Goal: Register for event/course

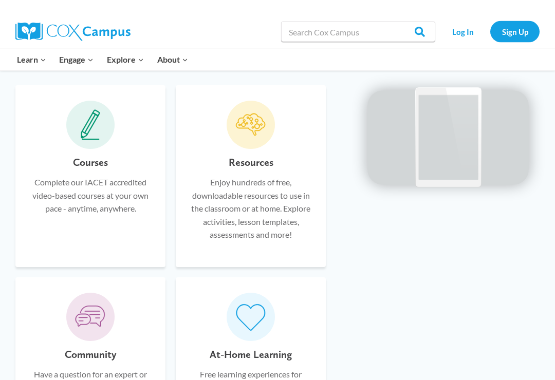
scroll to position [655, 0]
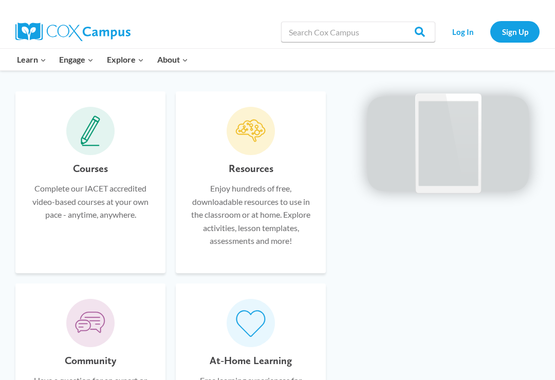
click at [117, 191] on p "Complete our IACET accredited video-based courses at your own pace - anytime, a…" at bounding box center [90, 202] width 119 height 40
click at [89, 164] on h6 "Courses" at bounding box center [90, 168] width 35 height 16
click at [93, 175] on div "Courses Complete our IACET accredited video-based courses at your own pace - an…" at bounding box center [90, 209] width 119 height 98
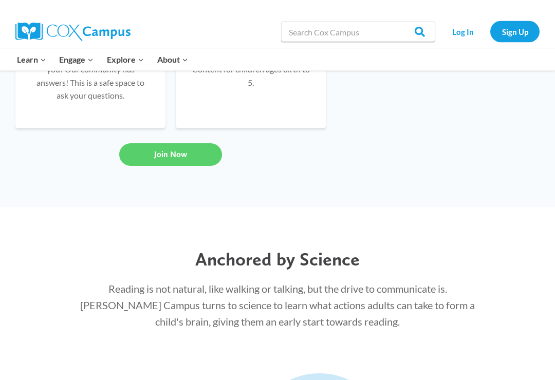
scroll to position [964, 0]
click at [137, 165] on link "Join Now" at bounding box center [170, 154] width 103 height 23
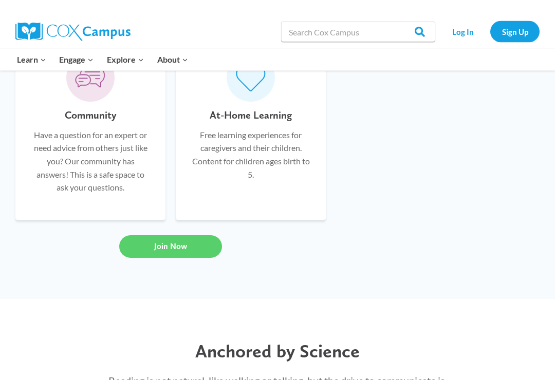
scroll to position [879, 0]
click at [195, 257] on link "Join Now" at bounding box center [170, 246] width 103 height 23
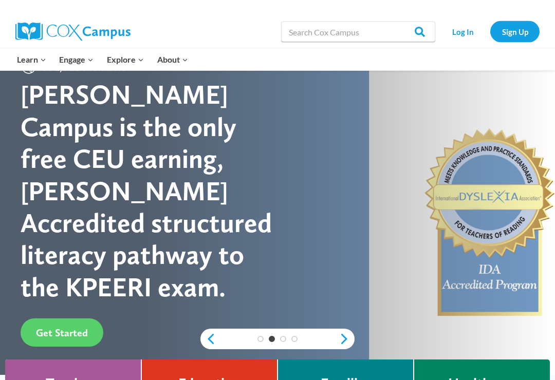
scroll to position [32, 0]
click at [48, 327] on span "Get Started" at bounding box center [62, 333] width 52 height 12
click at [532, 30] on link "Sign Up" at bounding box center [514, 31] width 49 height 21
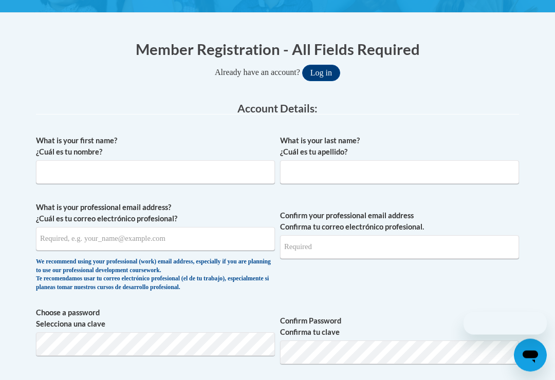
scroll to position [193, 0]
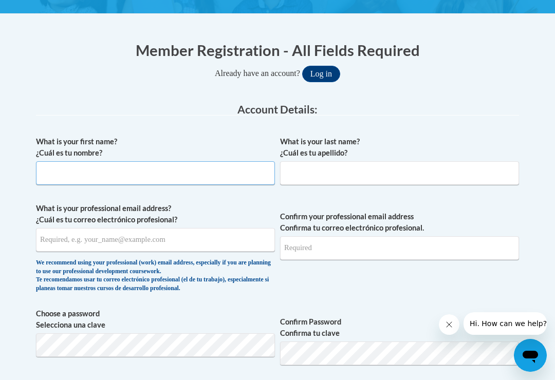
click at [49, 172] on input "What is your first name? ¿Cuál es tu nombre?" at bounding box center [155, 173] width 239 height 24
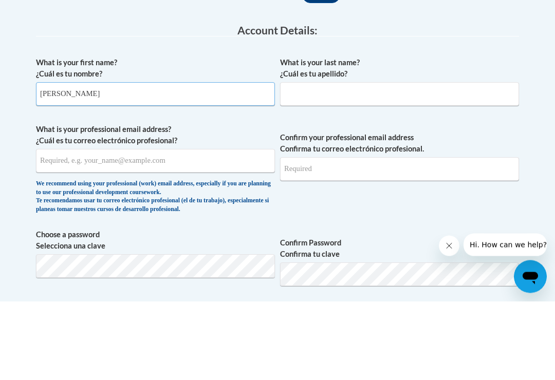
type input "Osiris G."
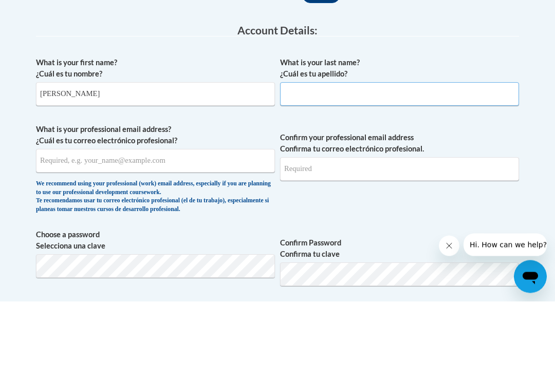
click at [414, 161] on input "What is your last name? ¿Cuál es tu apellido?" at bounding box center [399, 173] width 239 height 24
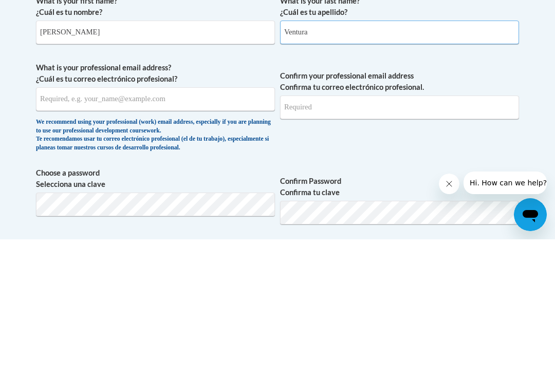
type input "Ventura"
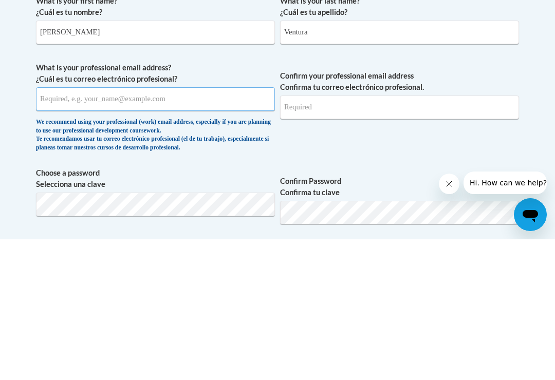
click at [241, 228] on input "What is your professional email address? ¿Cuál es tu correo electrónico profesi…" at bounding box center [155, 240] width 239 height 24
type input "osirisventura2020@outlook.com"
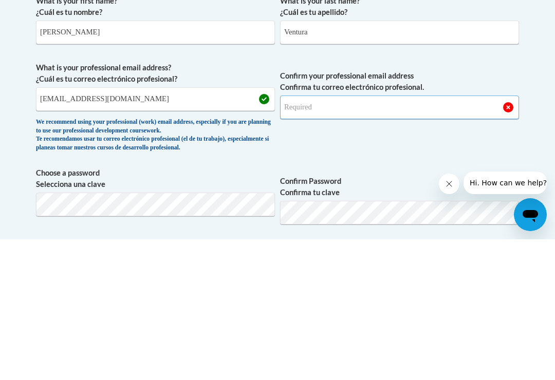
click at [443, 236] on input "Confirm your professional email address Confirma tu correo electrónico profesio…" at bounding box center [399, 248] width 239 height 24
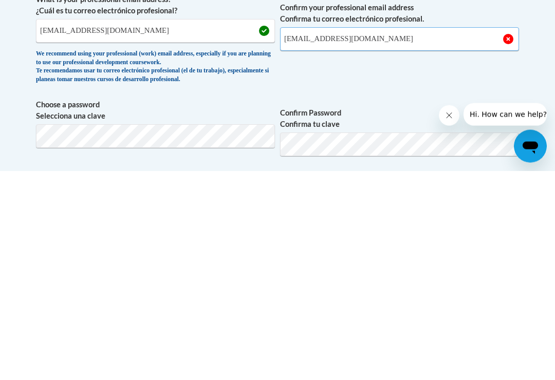
scroll to position [194, 0]
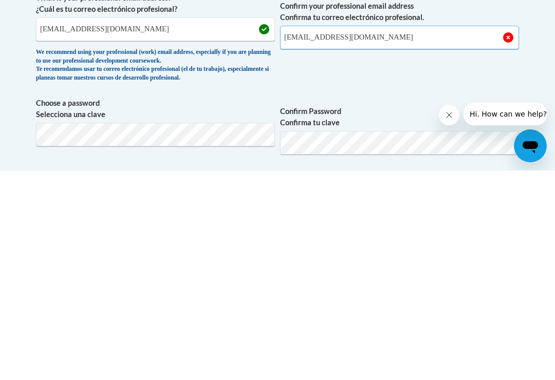
type input "osirisventura2020@outlook.com"
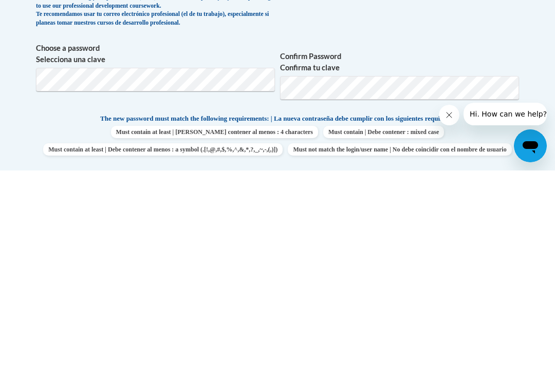
scroll to position [459, 0]
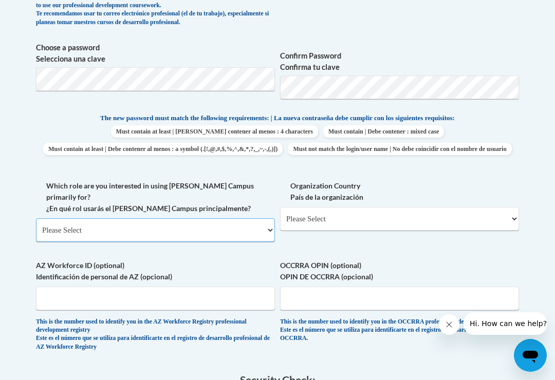
click at [261, 218] on select "Please Select College/University | Colegio/Universidad Community/Nonprofit Part…" at bounding box center [155, 230] width 239 height 24
select select "fbf2d438-af2f-41f8-98f1-81c410e29de3"
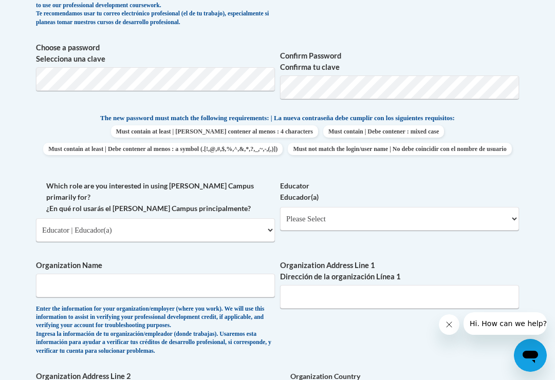
click at [212, 120] on span "The new password must match the following requirements: | La nueva contraseña d…" at bounding box center [277, 118] width 354 height 9
click at [446, 229] on div "Educator Educador(a) Please Select Early Learning/Daycare Teacher/Family Home C…" at bounding box center [399, 209] width 239 height 58
click at [449, 222] on select "Please Select Early Learning/Daycare Teacher/Family Home Care Provider | Maestr…" at bounding box center [399, 219] width 239 height 24
select select "5e2af403-4f2c-4e49-a02f-103e55d7b75b"
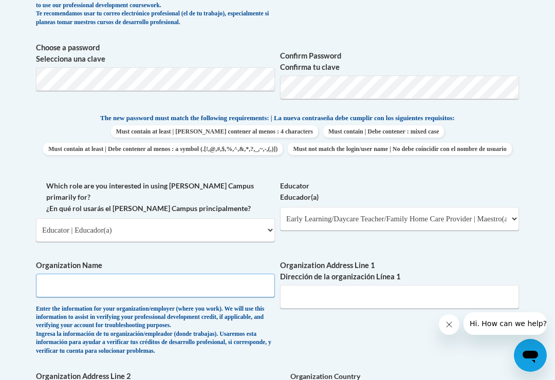
click at [53, 274] on input "Organization Name" at bounding box center [155, 286] width 239 height 24
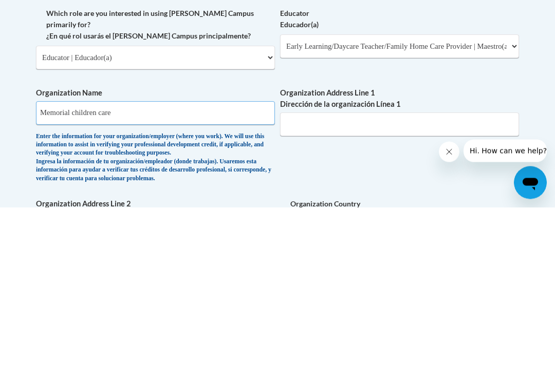
type input "Memorial children care"
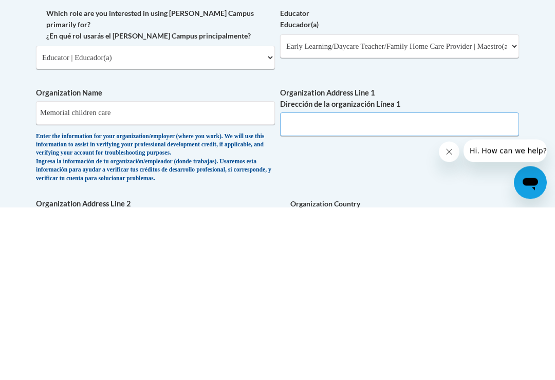
click at [446, 286] on input "Organization Address Line 1 Dirección de la organización Línea 1" at bounding box center [399, 298] width 239 height 24
type input "5"
type input "6410 harvin road Jacksonville Florida"
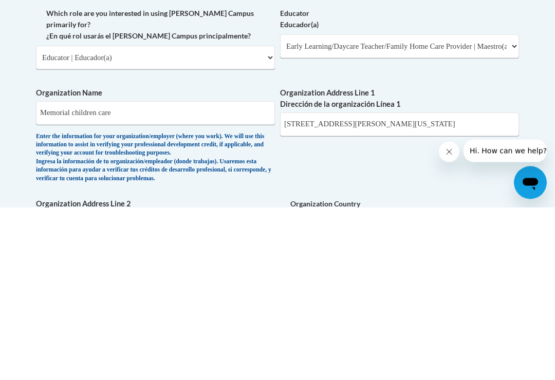
scroll to position [631, 0]
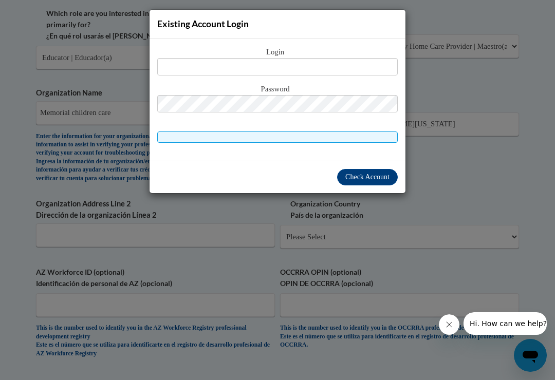
click at [535, 167] on div "Existing Account Login Login Password" at bounding box center [277, 190] width 555 height 380
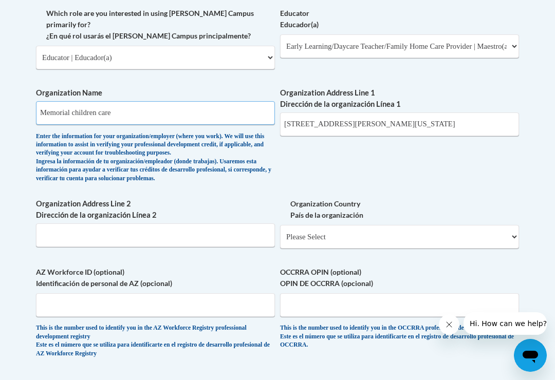
click at [193, 101] on input "Memorial children care" at bounding box center [155, 113] width 239 height 24
type input "Memorial children center"
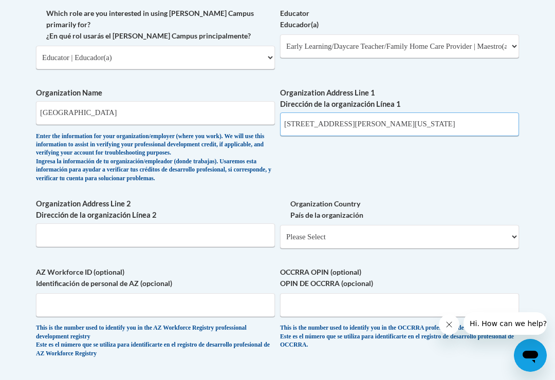
click at [298, 112] on input "6410 harvin road Jacksonville Florida" at bounding box center [399, 124] width 239 height 24
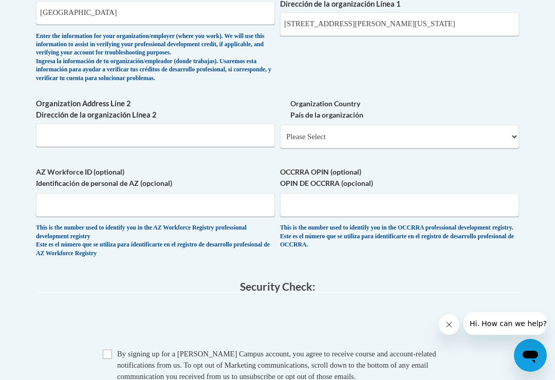
scroll to position [743, 1]
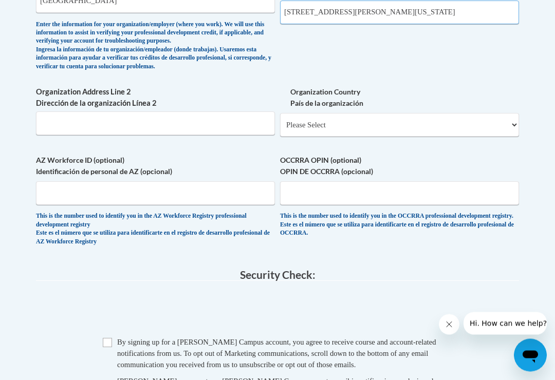
type input "6046 harvin road Jacksonville Florida"
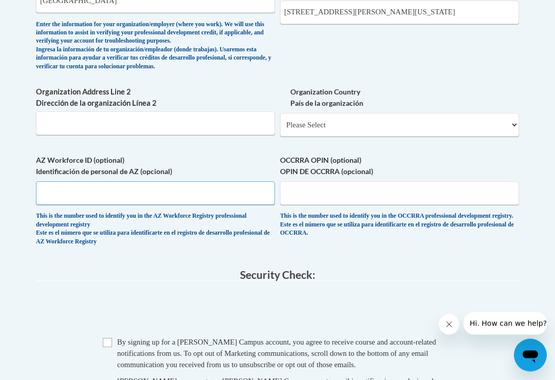
click at [41, 182] on input "AZ Workforce ID (optional) Identificación de personal de AZ (opcional)" at bounding box center [155, 194] width 239 height 24
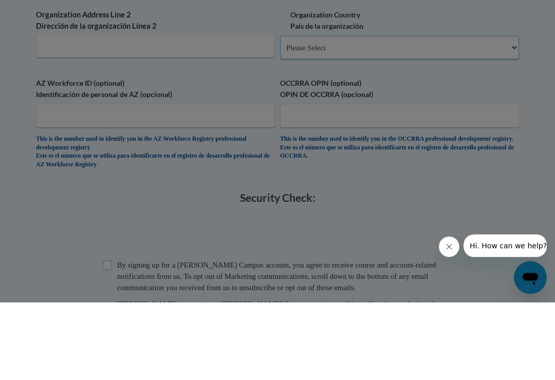
scroll to position [821, 0]
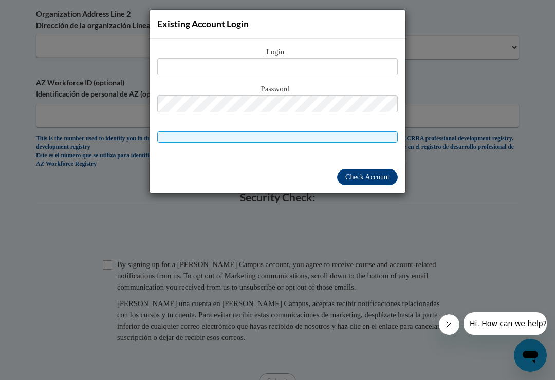
click at [537, 282] on div "Existing Account Login Login Password" at bounding box center [277, 190] width 555 height 380
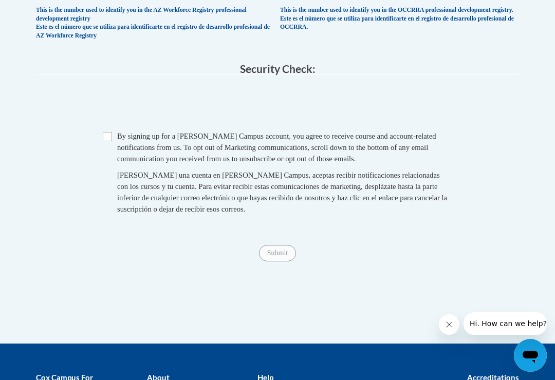
scroll to position [949, 0]
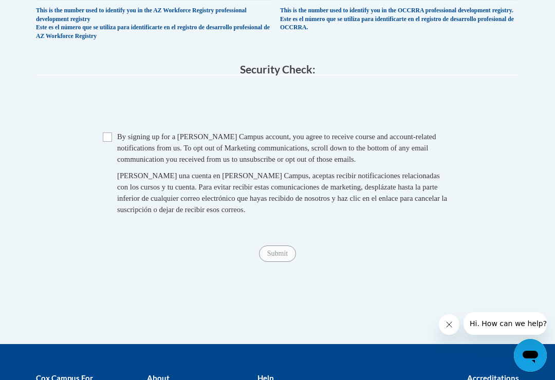
click at [107, 133] on input "Checkbox" at bounding box center [107, 137] width 9 height 9
checkbox input "true"
click at [280, 246] on input "Submit" at bounding box center [277, 254] width 37 height 16
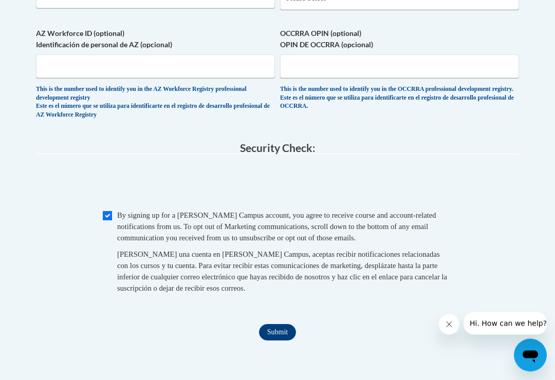
scroll to position [870, 0]
click at [290, 324] on input "Submit" at bounding box center [277, 332] width 37 height 16
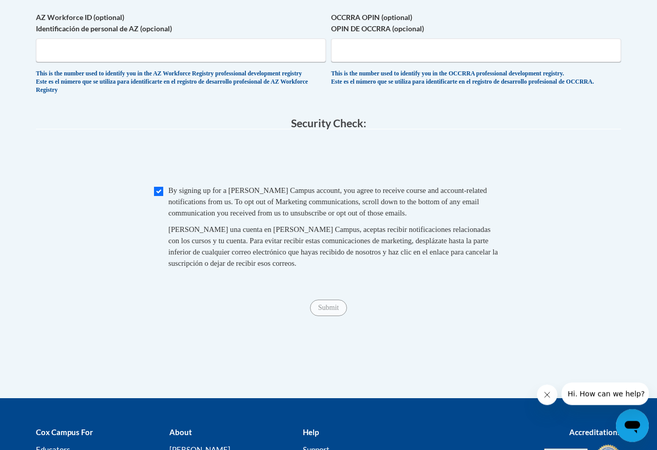
scroll to position [853, 0]
click at [335, 314] on input "Submit" at bounding box center [328, 308] width 37 height 16
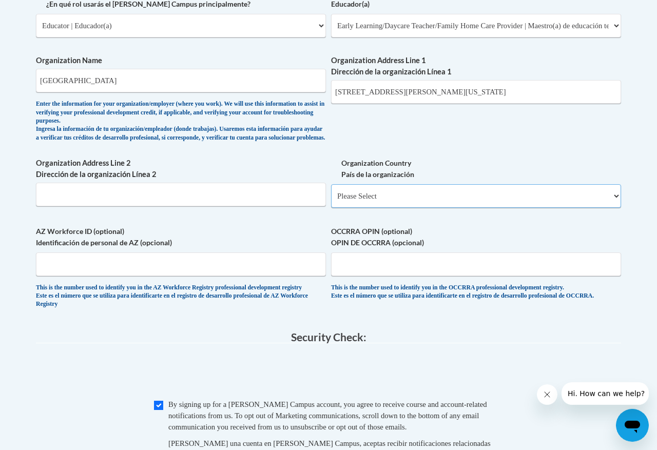
scroll to position [627, 0]
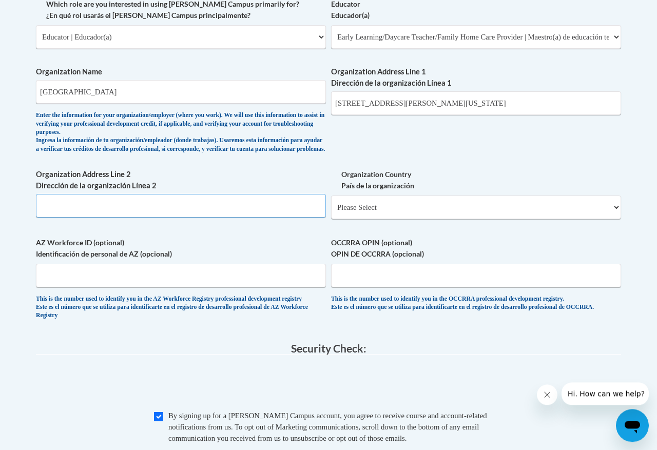
click at [70, 205] on input "Organization Address Line 2 Dirección de la organización Línea 2" at bounding box center [181, 206] width 290 height 24
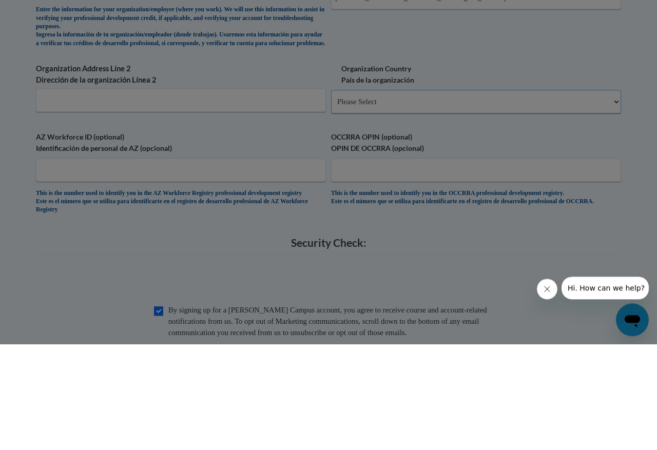
scroll to position [732, 0]
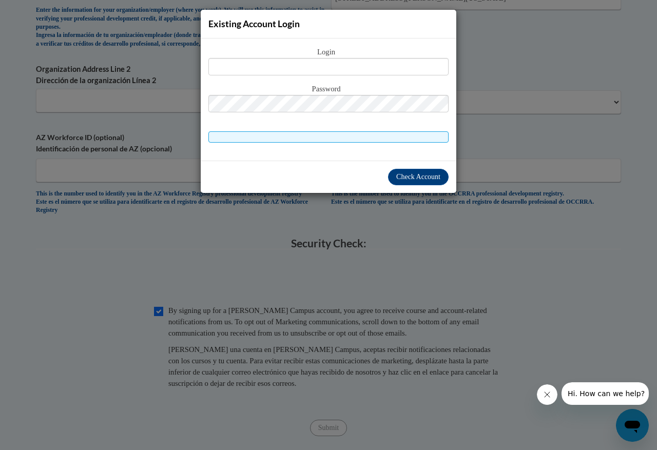
click at [525, 206] on div "Existing Account Login Login Password" at bounding box center [328, 225] width 657 height 450
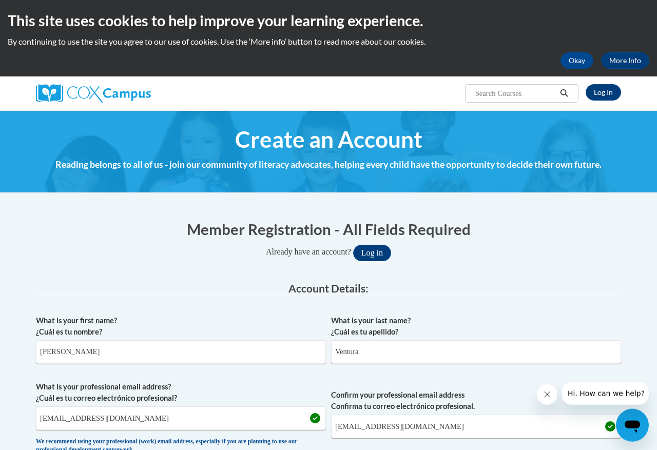
scroll to position [0, 0]
click at [554, 95] on link "Log In" at bounding box center [603, 92] width 35 height 16
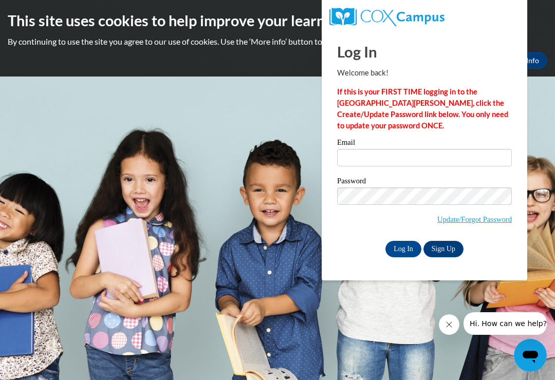
click at [454, 251] on link "Sign Up" at bounding box center [443, 249] width 40 height 16
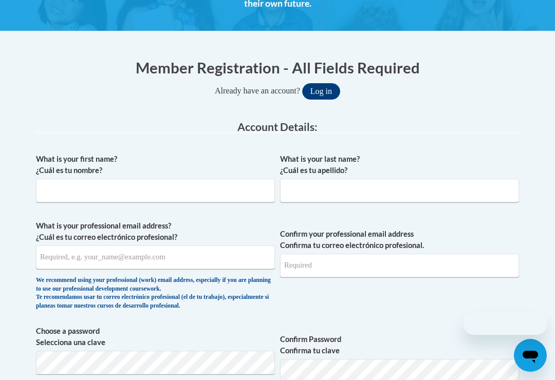
scroll to position [225, 0]
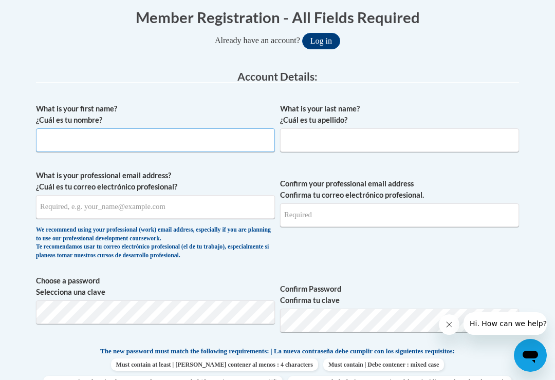
click at [52, 145] on input "What is your first name? ¿Cuál es tu nombre?" at bounding box center [155, 140] width 239 height 24
type input "[PERSON_NAME]"
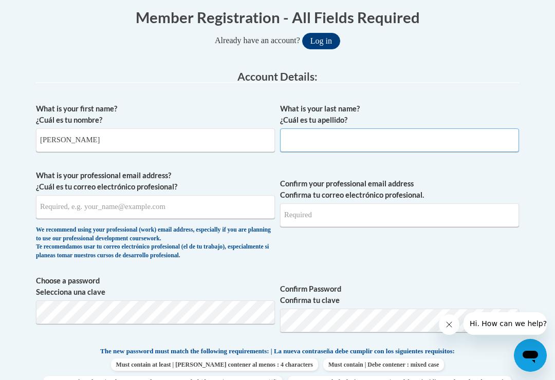
click at [395, 136] on input "What is your last name? ¿Cuál es tu apellido?" at bounding box center [399, 140] width 239 height 24
type input "Ventura"
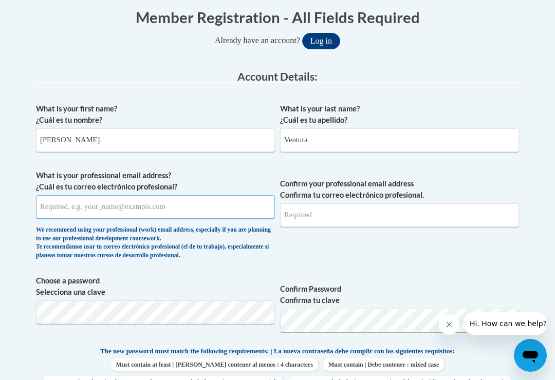
click at [47, 207] on input "What is your professional email address? ¿Cuál es tu correo electrónico profesi…" at bounding box center [155, 207] width 239 height 24
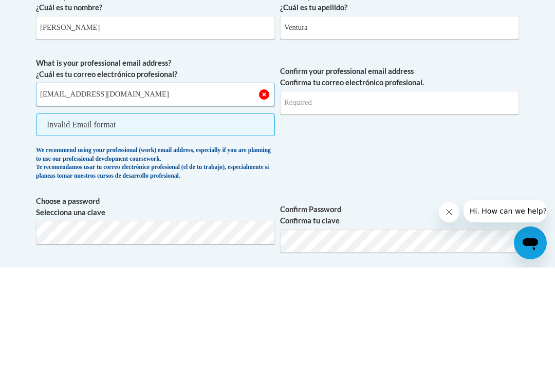
type input "[EMAIL_ADDRESS][DOMAIN_NAME]"
click at [402, 203] on input "Confirm your professional email address Confirma tu correo electrónico profesio…" at bounding box center [399, 215] width 239 height 24
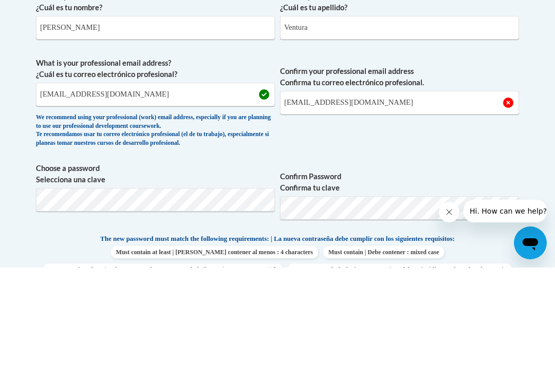
scroll to position [338, 0]
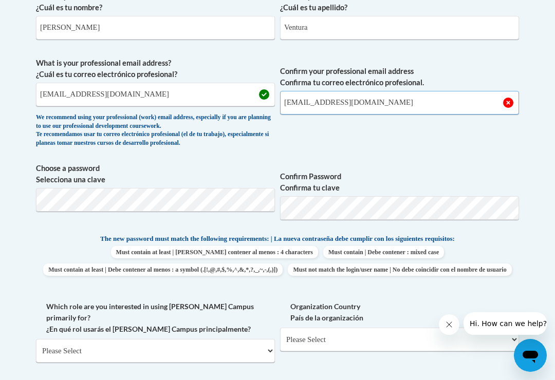
type input "[EMAIL_ADDRESS][DOMAIN_NAME]"
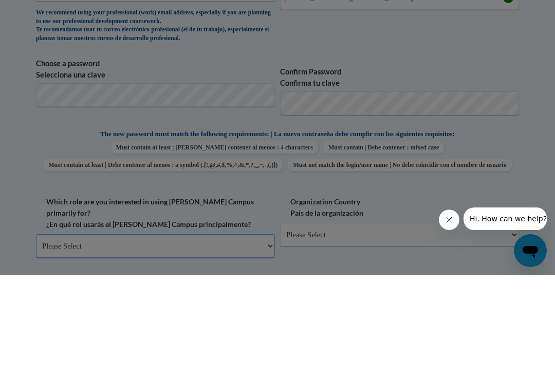
scroll to position [443, 0]
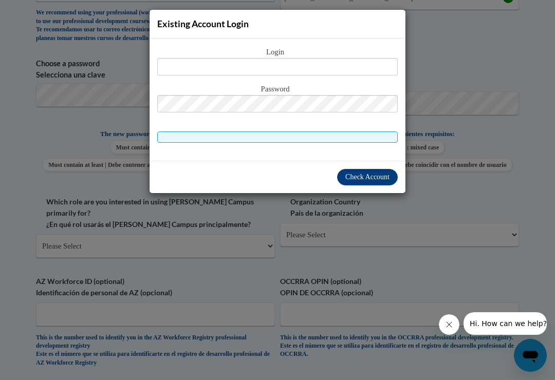
click at [475, 233] on div "Existing Account Login Login Password" at bounding box center [277, 190] width 555 height 380
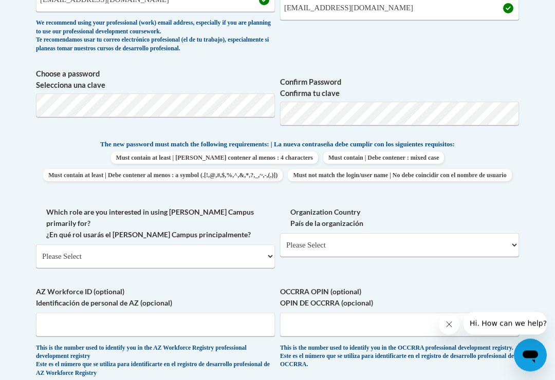
scroll to position [432, 0]
click at [269, 244] on select "Please Select College/University | Colegio/Universidad Community/Nonprofit Part…" at bounding box center [155, 256] width 239 height 24
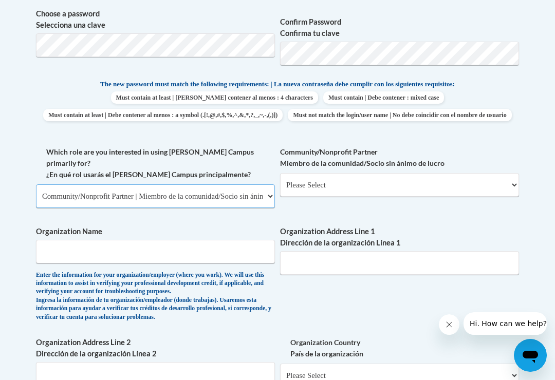
scroll to position [517, 0]
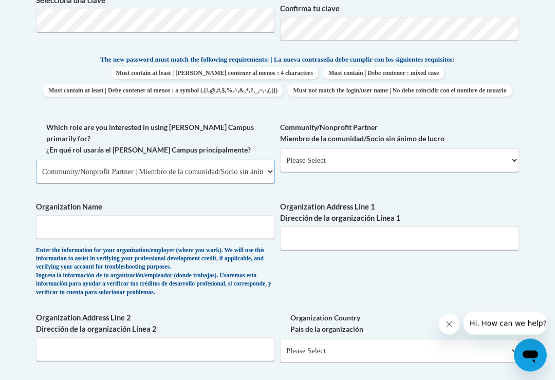
click at [264, 160] on select "Please Select College/University | Colegio/Universidad Community/Nonprofit Part…" at bounding box center [155, 172] width 239 height 24
select select "fbf2d438-af2f-41f8-98f1-81c410e29de3"
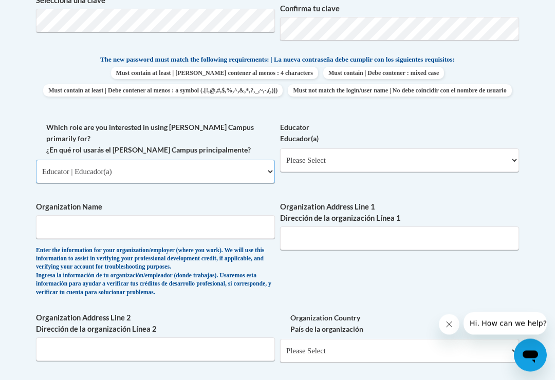
scroll to position [517, 0]
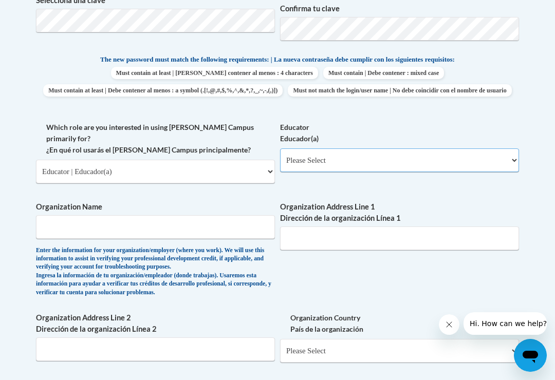
click at [498, 158] on select "Please Select Early Learning/Daycare Teacher/Family Home Care Provider | Maestr…" at bounding box center [399, 160] width 239 height 24
select select "5e2af403-4f2c-4e49-a02f-103e55d7b75b"
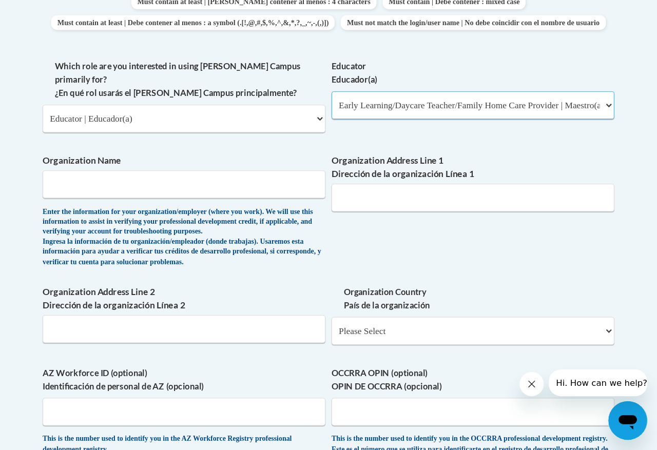
scroll to position [589, 0]
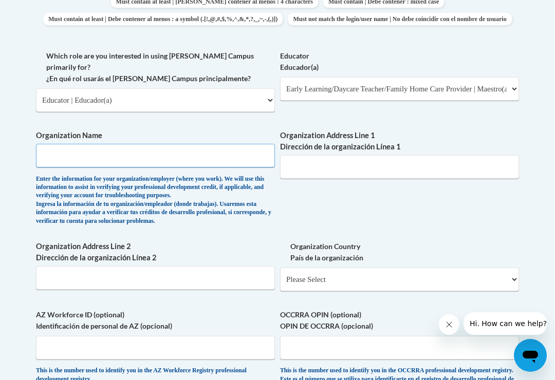
click at [258, 144] on input "Organization Name" at bounding box center [155, 156] width 239 height 24
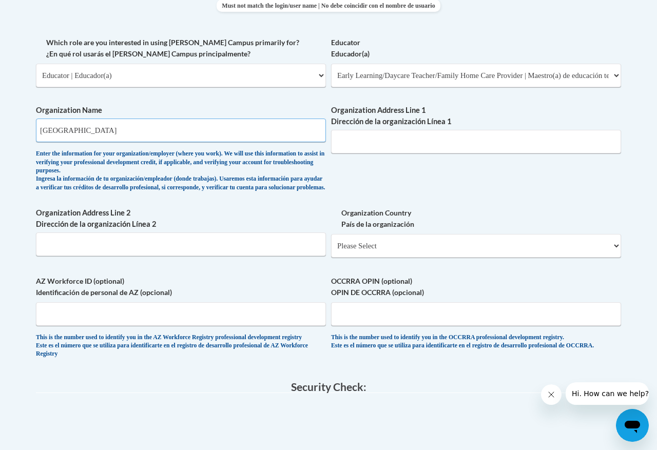
type input "Memorial children center"
click at [554, 142] on input "Organization Address Line 1 Dirección de la organización Línea 1" at bounding box center [476, 142] width 290 height 24
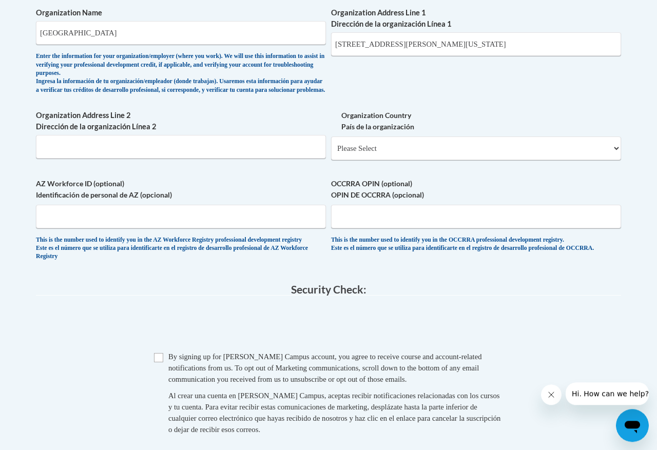
scroll to position [695, 0]
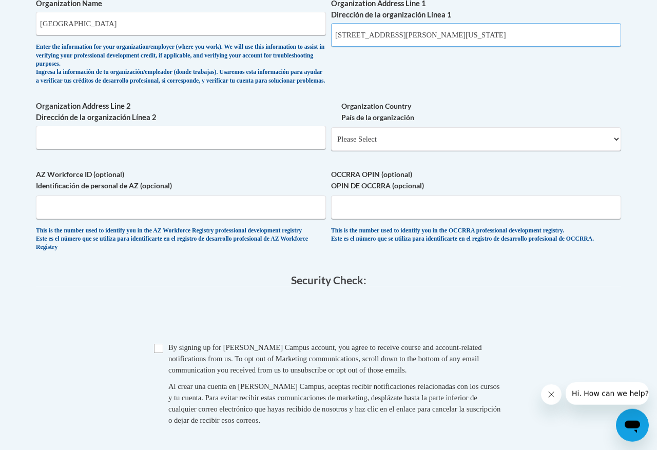
type input "6046 harvin road Jacksonville Florida"
click at [50, 210] on input "AZ Workforce ID (optional) Identificación de personal de AZ (opcional)" at bounding box center [181, 208] width 290 height 24
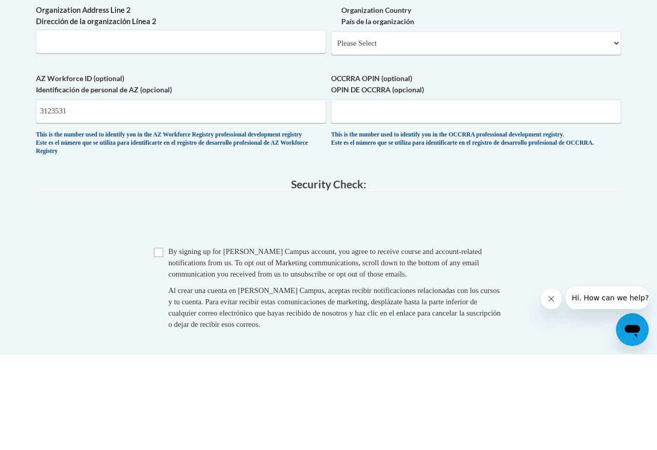
scroll to position [791, 0]
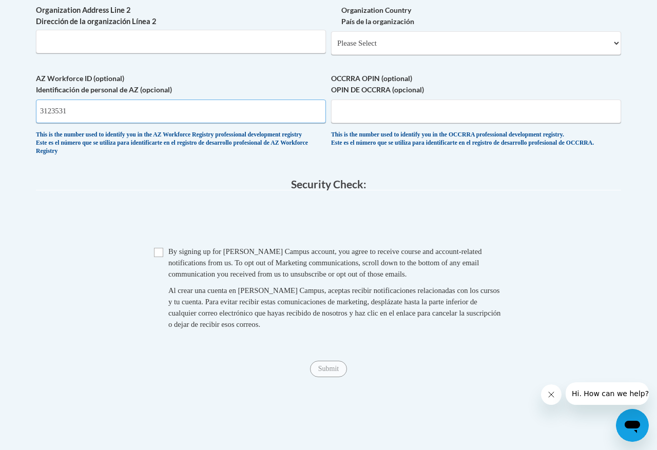
type input "3123531"
click at [167, 256] on span "Checkbox By signing up for a Cox Campus account, you agree to receive course an…" at bounding box center [328, 293] width 349 height 95
click at [161, 255] on input "Checkbox" at bounding box center [158, 252] width 9 height 9
checkbox input "true"
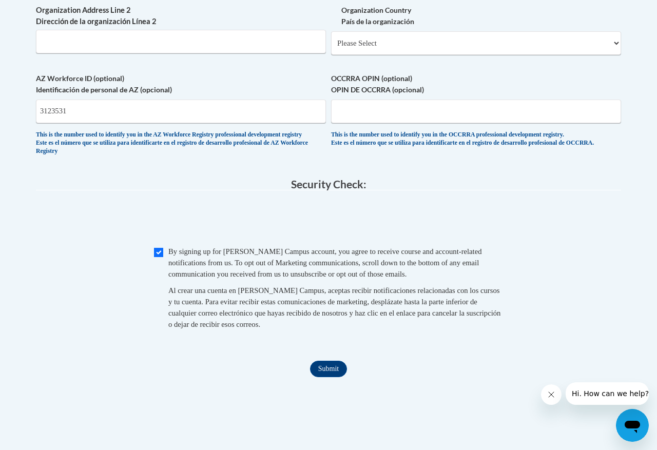
click at [350, 370] on div "Submit Submit" at bounding box center [329, 369] width 586 height 16
click at [322, 376] on input "Submit" at bounding box center [328, 369] width 37 height 16
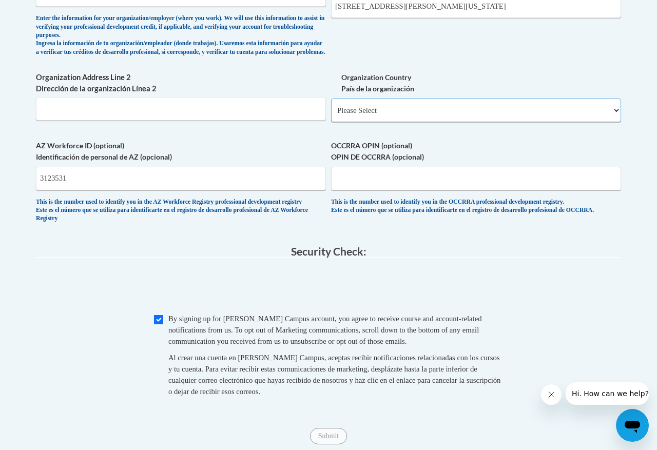
scroll to position [722, 0]
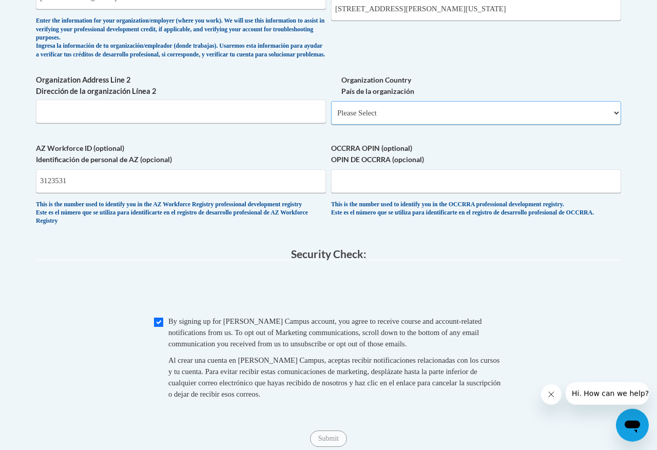
click at [554, 107] on select "Please Select United States | Estados Unidos Outside of the United States | Fue…" at bounding box center [476, 113] width 290 height 24
select select "ad49bcad-a171-4b2e-b99c-48b446064914"
select select
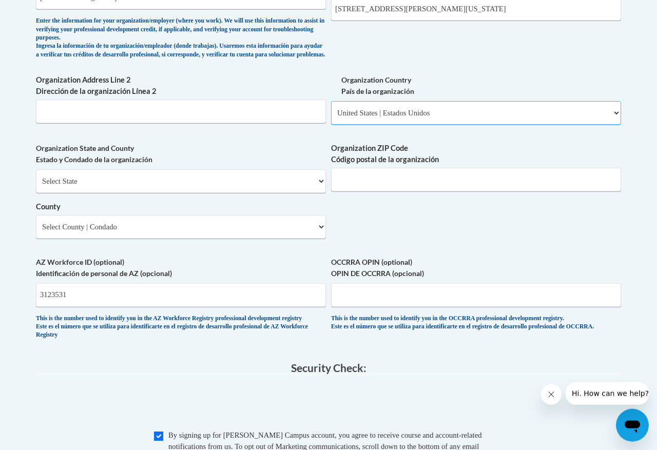
scroll to position [722, 0]
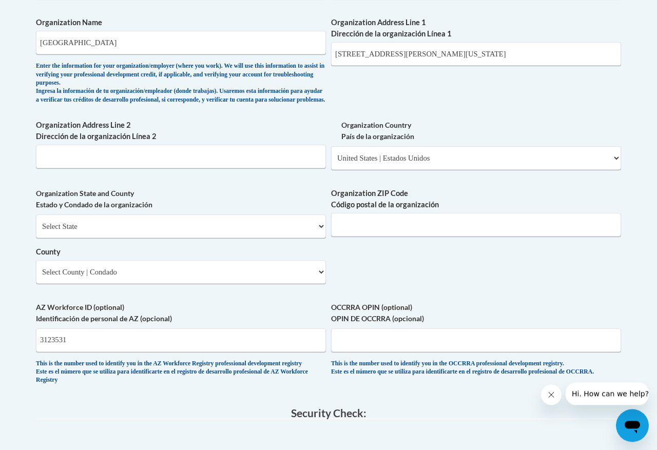
click at [303, 223] on select "Select State Alabama Alaska Arizona Arkansas California Colorado Connecticut De…" at bounding box center [181, 227] width 290 height 24
select select "Florida"
click at [325, 269] on select "Select County Alachua Baker Bay Bradford Brevard Broward Calhoun Charlotte Citr…" at bounding box center [181, 272] width 290 height 24
click at [304, 265] on select "Select County Alachua Baker Bay Bradford Brevard Broward Calhoun Charlotte Citr…" at bounding box center [181, 272] width 290 height 24
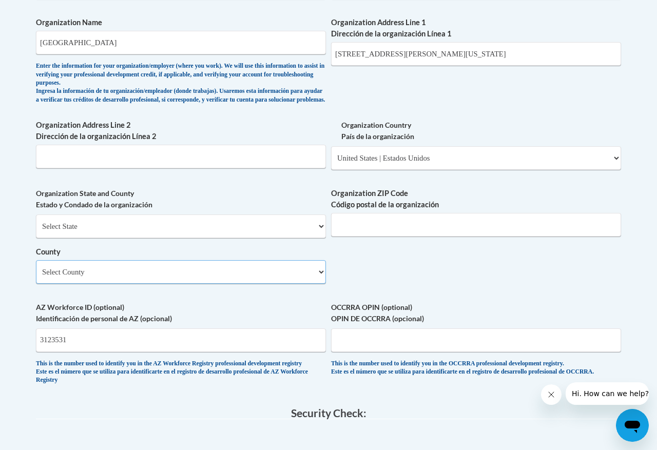
select select "Duval"
click at [554, 236] on input "Organization ZIP Code Código postal de la organización" at bounding box center [476, 225] width 290 height 24
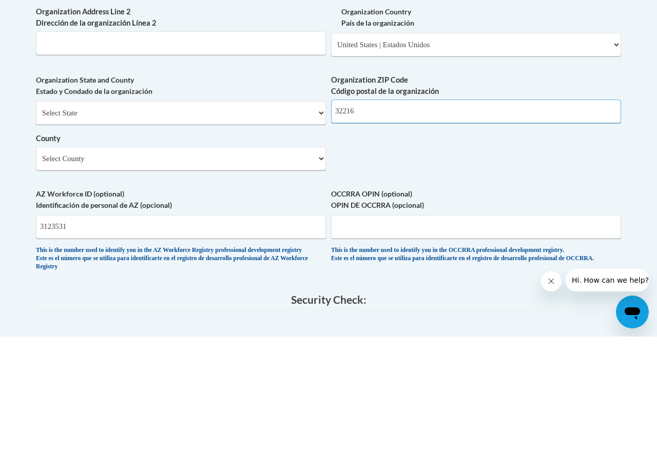
type input "32216"
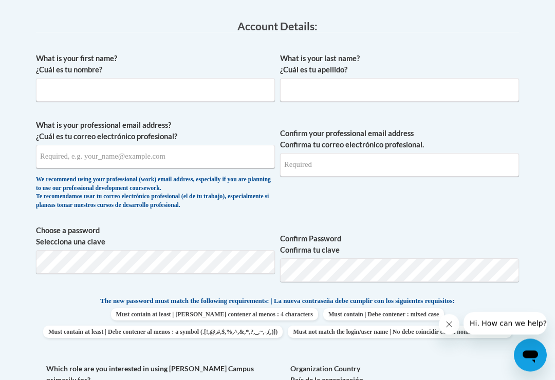
scroll to position [356, 0]
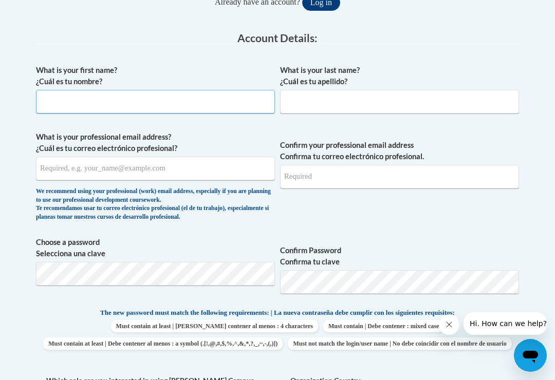
click at [229, 105] on input "What is your first name? ¿Cuál es tu nombre?" at bounding box center [155, 102] width 239 height 24
type input "[PERSON_NAME]"
click at [371, 111] on input "What is your last name? ¿Cuál es tu apellido?" at bounding box center [399, 102] width 239 height 24
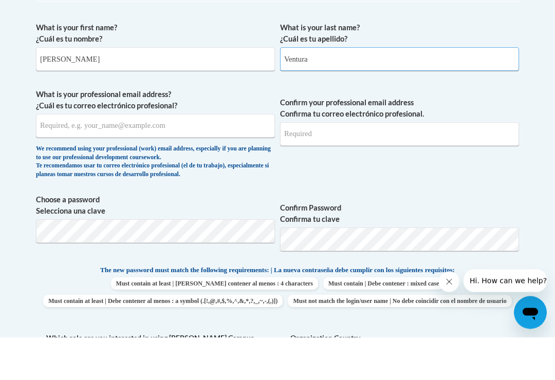
type input "Ventura"
click at [59, 157] on input "What is your professional email address? ¿Cuál es tu correo electrónico profesi…" at bounding box center [155, 169] width 239 height 24
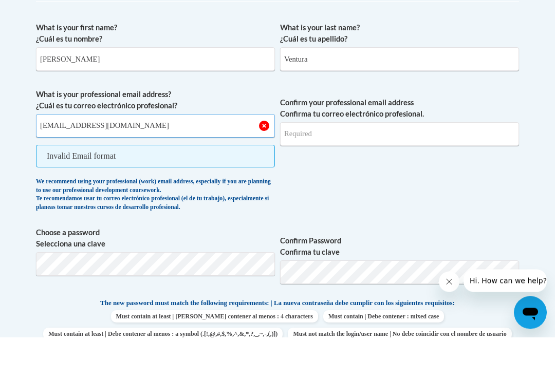
type input "[EMAIL_ADDRESS][DOMAIN_NAME]"
click at [383, 165] on input "Confirm your professional email address Confirma tu correo electrónico profesio…" at bounding box center [399, 177] width 239 height 24
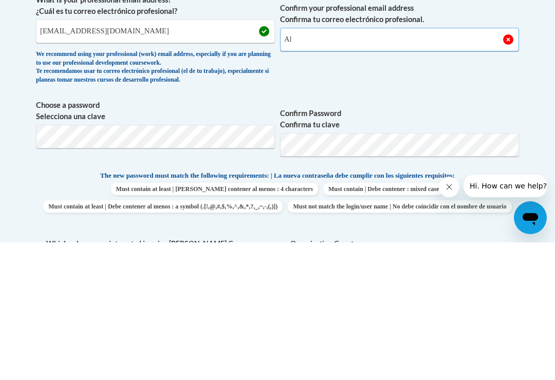
type input "A"
type input "osirisventura2020@outlook.com"
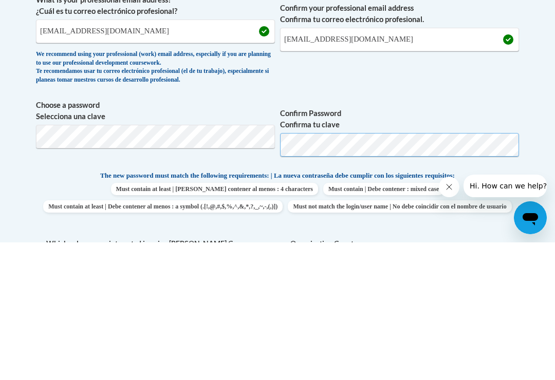
click at [321, 0] on button "Log in" at bounding box center [321, 3] width 38 height 16
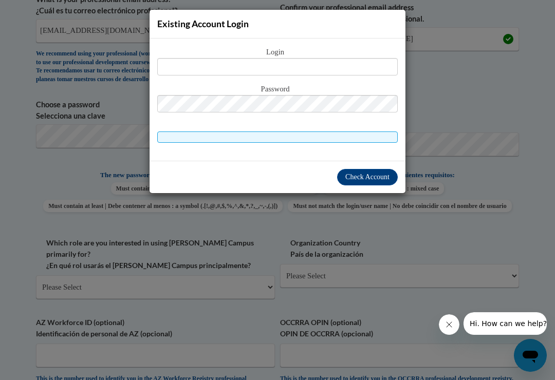
click at [480, 267] on div "Existing Account Login Login Password" at bounding box center [277, 190] width 555 height 380
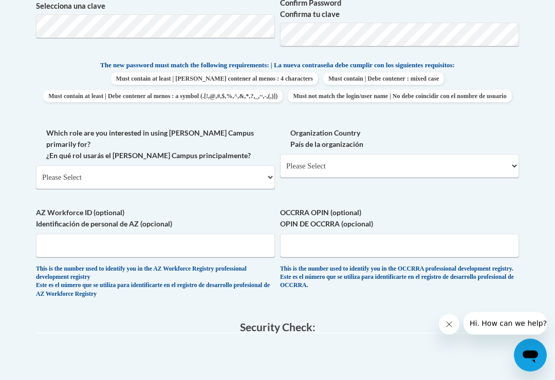
scroll to position [443, 0]
click at [260, 165] on select "Please Select College/University | Colegio/Universidad Community/Nonprofit Part…" at bounding box center [155, 177] width 239 height 24
select select "fbf2d438-af2f-41f8-98f1-81c410e29de3"
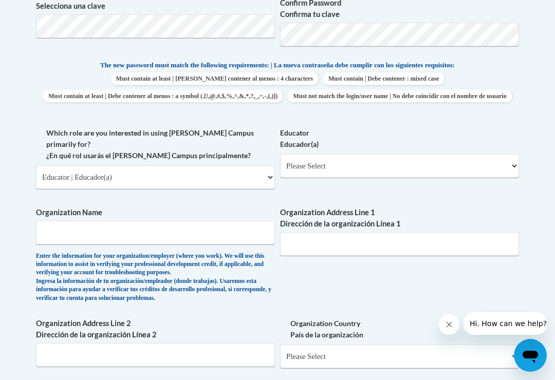
click at [504, 156] on select "Please Select Early Learning/Daycare Teacher/Family Home Care Provider | Maestr…" at bounding box center [399, 166] width 239 height 24
select select "5e2af403-4f2c-4e49-a02f-103e55d7b75b"
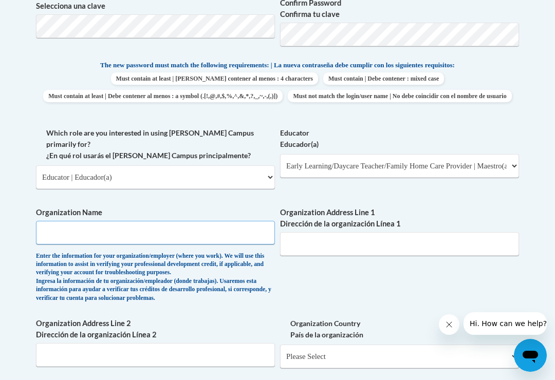
click at [231, 224] on input "Organization Name" at bounding box center [155, 233] width 239 height 24
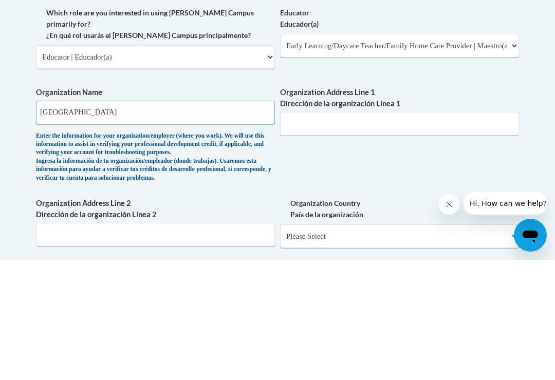
type input "Memorial children center"
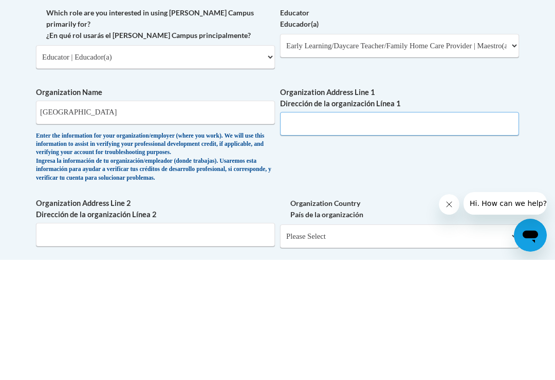
click at [497, 232] on input "Organization Address Line 1 Dirección de la organización Línea 1" at bounding box center [399, 244] width 239 height 24
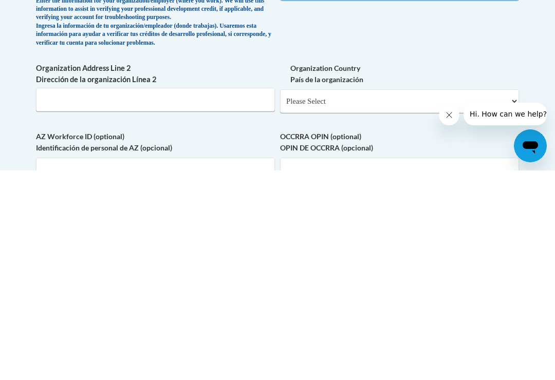
type input "6046 harvin road"
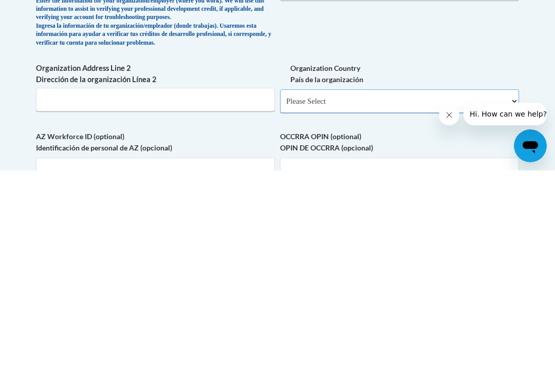
click at [503, 299] on select "Please Select United States | Estados Unidos Outside of the United States | Fue…" at bounding box center [399, 311] width 239 height 24
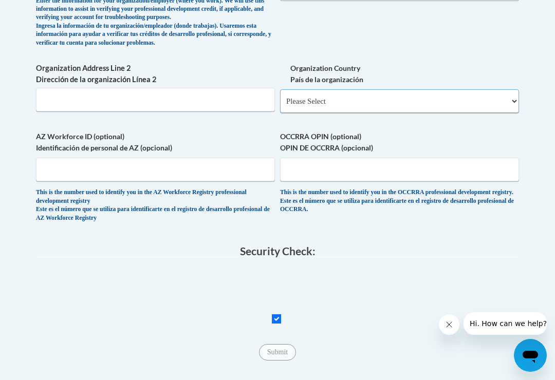
select select "ad49bcad-a171-4b2e-b99c-48b446064914"
select select
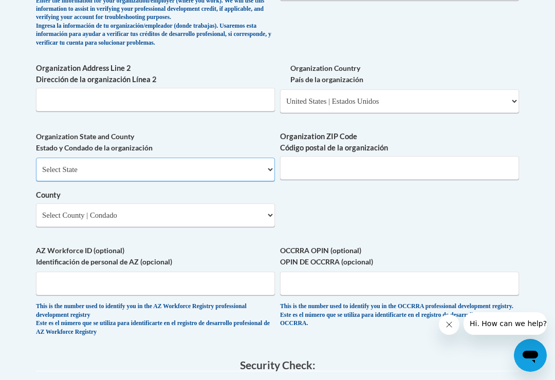
click at [52, 158] on select "Select State Alabama Alaska Arizona Arkansas California Colorado Connecticut De…" at bounding box center [155, 170] width 239 height 24
select select "Florida"
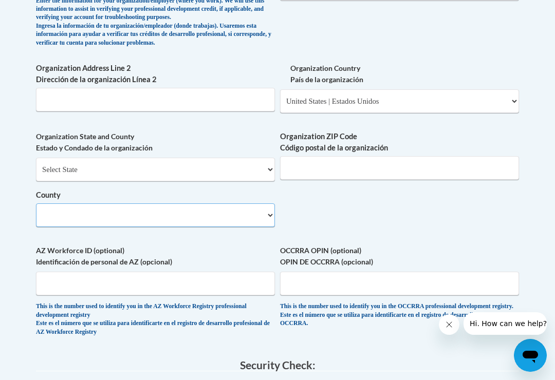
click at [51, 203] on select "County" at bounding box center [155, 215] width 239 height 24
select select "Duval"
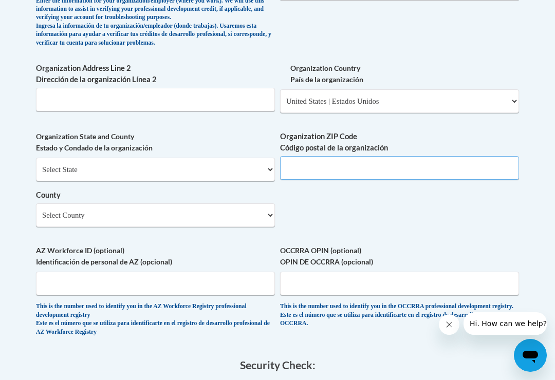
click at [508, 156] on input "Organization ZIP Code Código postal de la organización" at bounding box center [399, 168] width 239 height 24
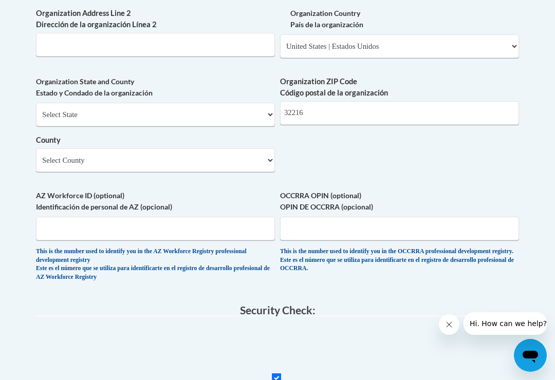
scroll to position [775, 0]
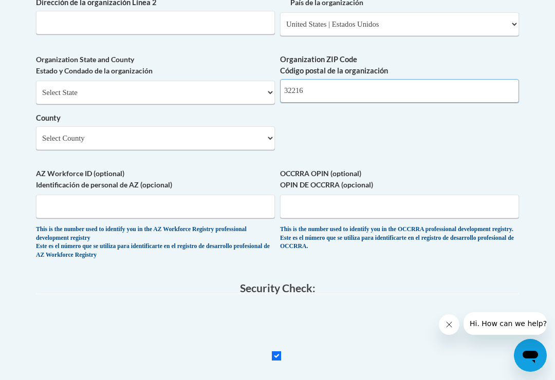
type input "32216"
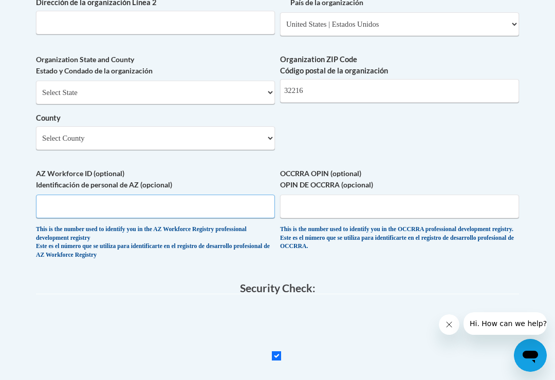
click at [45, 195] on input "AZ Workforce ID (optional) Identificación de personal de AZ (opcional)" at bounding box center [155, 207] width 239 height 24
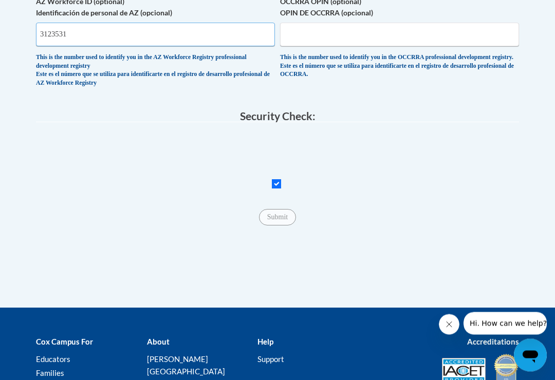
type input "3123531"
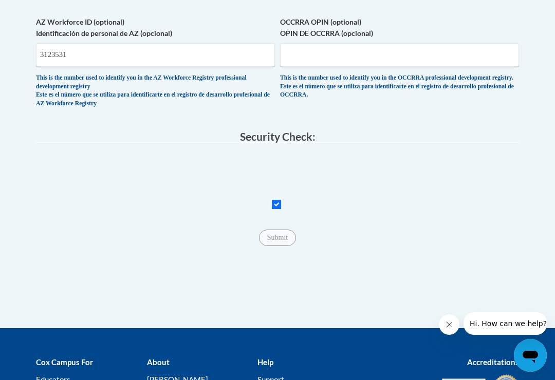
scroll to position [860, 0]
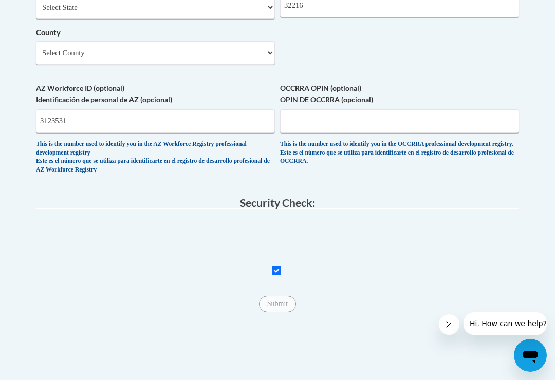
click at [280, 266] on input "Checkbox" at bounding box center [276, 270] width 9 height 9
checkbox input "true"
click at [277, 296] on input "Submit" at bounding box center [277, 304] width 37 height 16
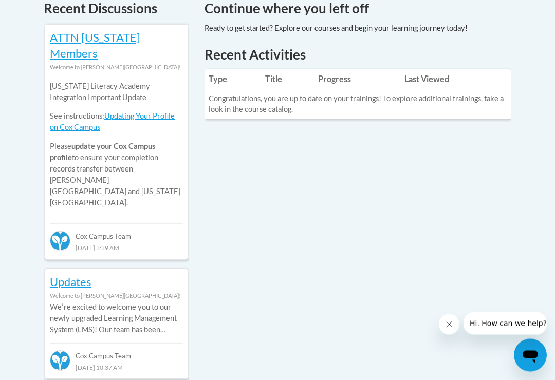
scroll to position [464, 0]
click at [496, 106] on td "Congratulations, you are up to date on your trainings! To explore additional tr…" at bounding box center [357, 104] width 307 height 30
click at [499, 99] on td "Congratulations, you are up to date on your trainings! To explore additional tr…" at bounding box center [357, 104] width 307 height 30
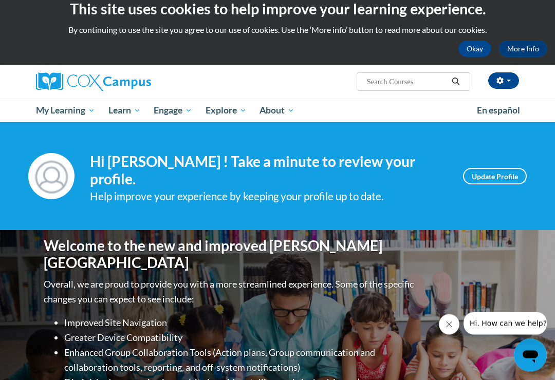
scroll to position [0, 0]
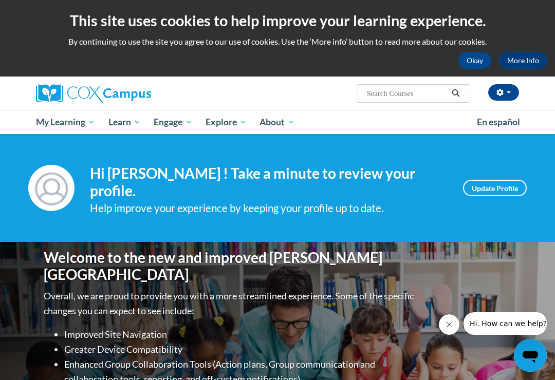
click at [0, 0] on span "All Courses" at bounding box center [0, 0] width 0 height 0
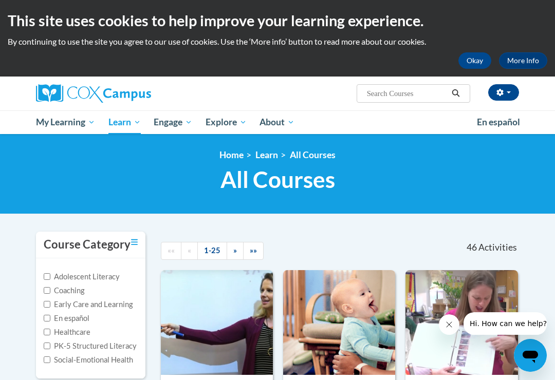
click at [0, 0] on span "Lectures & Webinars" at bounding box center [0, 0] width 0 height 0
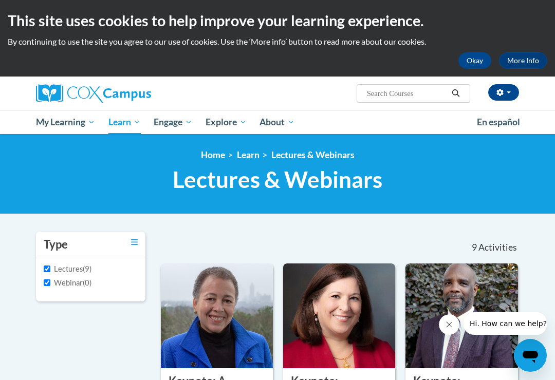
click at [0, 0] on link "Certificates" at bounding box center [0, 0] width 0 height 0
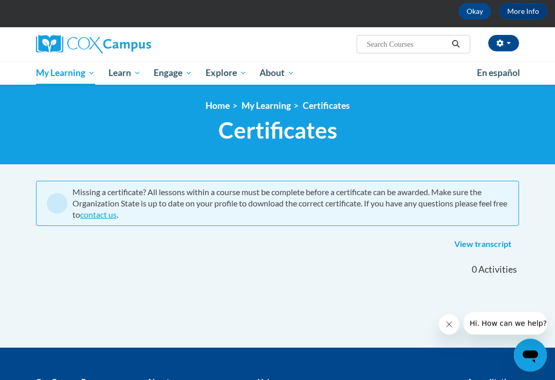
scroll to position [49, 0]
click at [0, 0] on span "My Course Progress" at bounding box center [0, 0] width 0 height 0
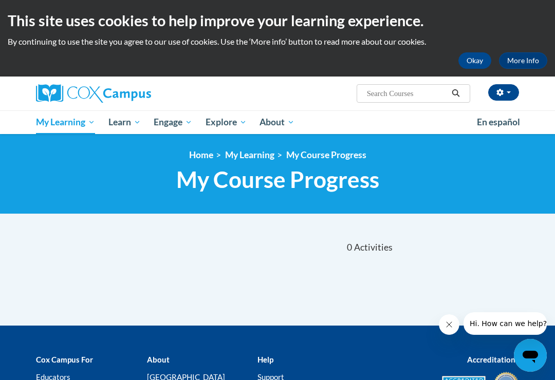
click at [0, 0] on span "Early Care and Learning" at bounding box center [0, 0] width 0 height 0
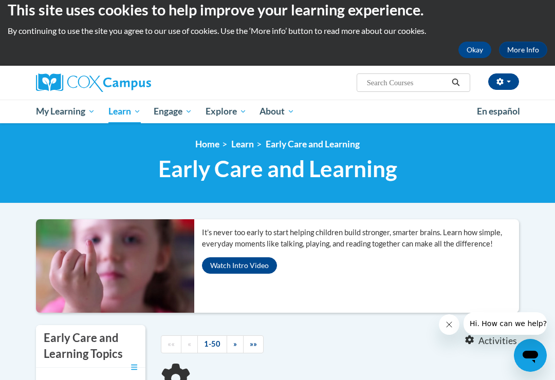
scroll to position [170, 0]
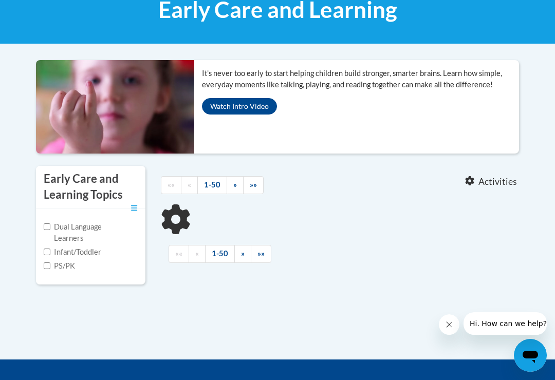
click at [255, 109] on button "Watch Intro Video" at bounding box center [239, 106] width 75 height 16
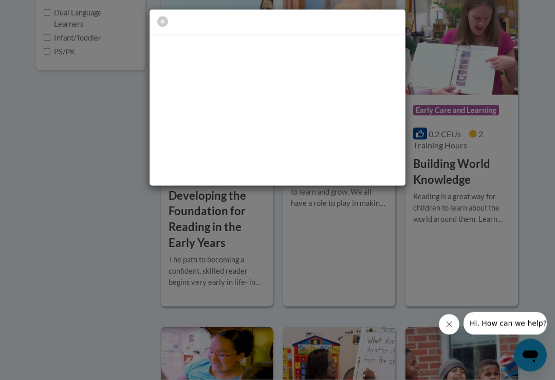
scroll to position [384, 0]
click at [167, 20] on icon "button" at bounding box center [162, 21] width 11 height 11
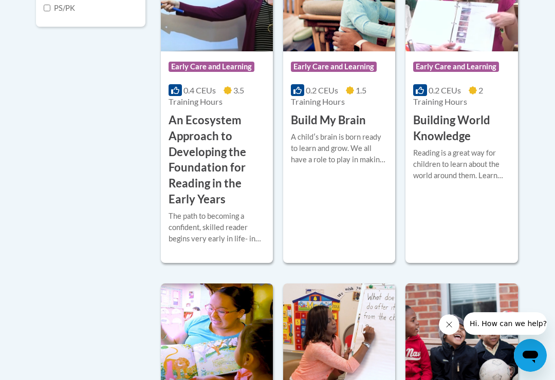
scroll to position [427, 0]
click at [251, 208] on h3 "An Ecosystem Approach to Developing the Foundation for Reading in the Early Yea…" at bounding box center [216, 160] width 97 height 95
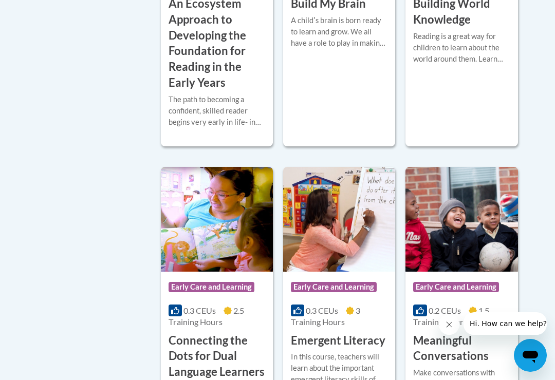
scroll to position [539, 0]
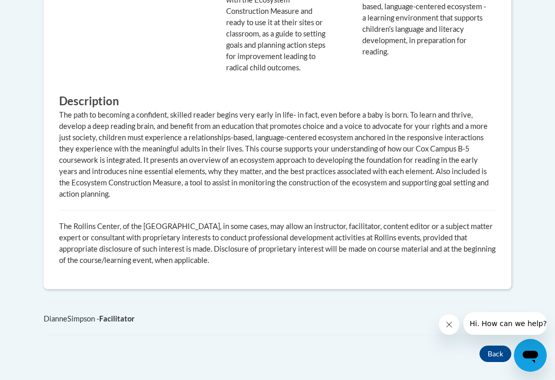
scroll to position [846, 0]
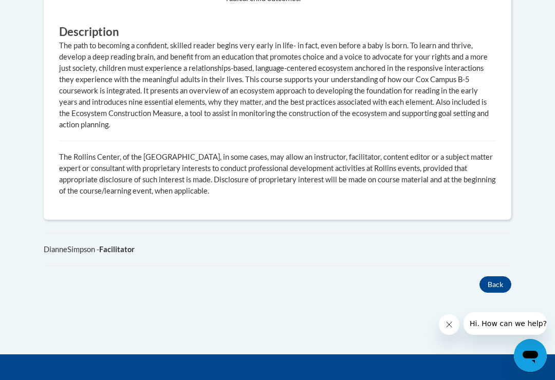
click at [505, 276] on button "Back" at bounding box center [495, 284] width 32 height 16
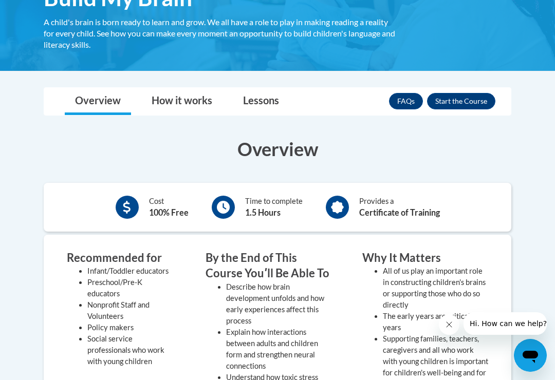
scroll to position [197, 0]
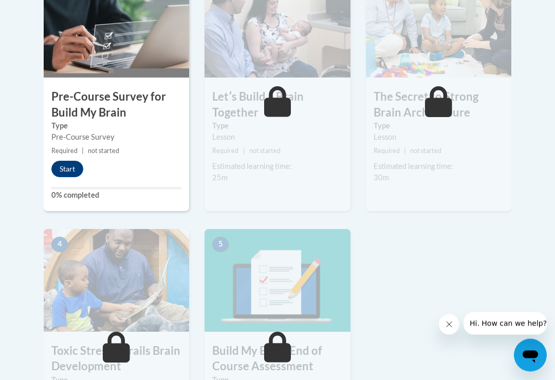
scroll to position [386, 0]
click at [58, 165] on button "Start" at bounding box center [67, 169] width 32 height 16
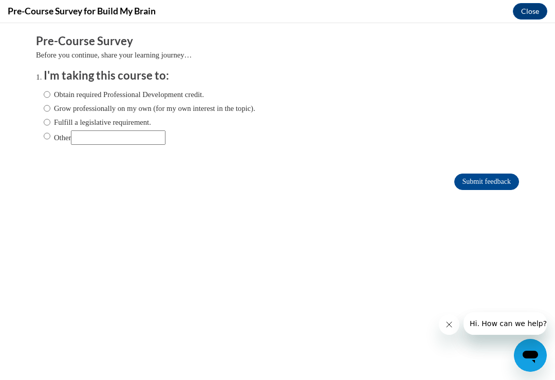
scroll to position [0, 0]
click at [45, 93] on input "Obtain required Professional Development credit." at bounding box center [47, 94] width 7 height 11
radio input "true"
click at [510, 190] on input "Submit feedback" at bounding box center [486, 182] width 65 height 16
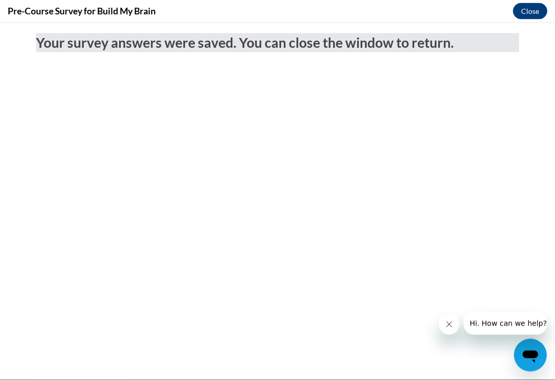
scroll to position [699, 0]
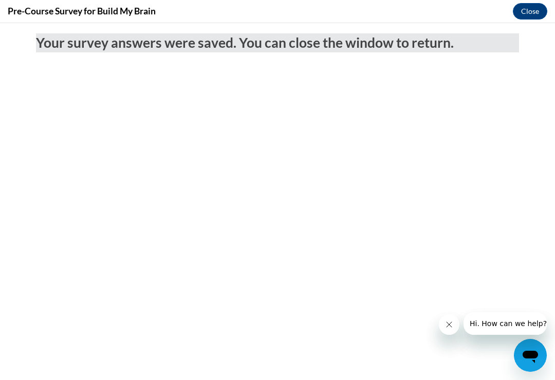
click at [526, 15] on button "Close" at bounding box center [530, 11] width 34 height 16
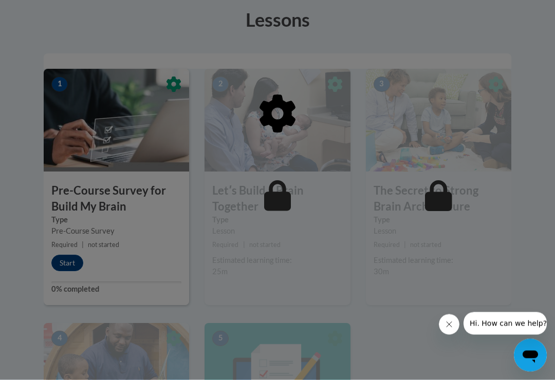
scroll to position [292, 0]
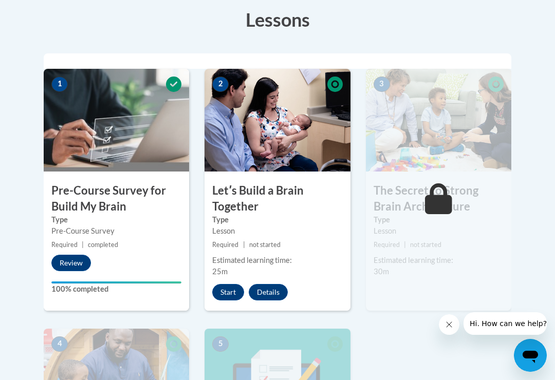
click at [232, 293] on button "Start" at bounding box center [228, 292] width 32 height 16
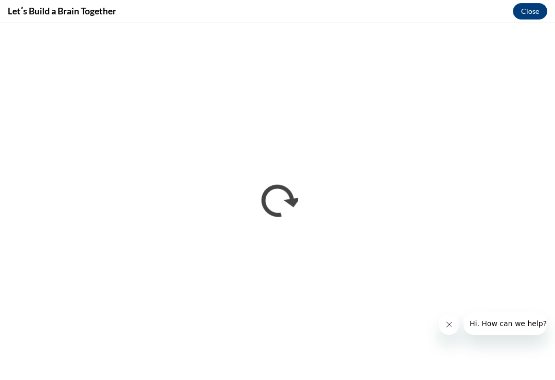
scroll to position [0, 0]
